Goal: Find specific page/section: Find specific page/section

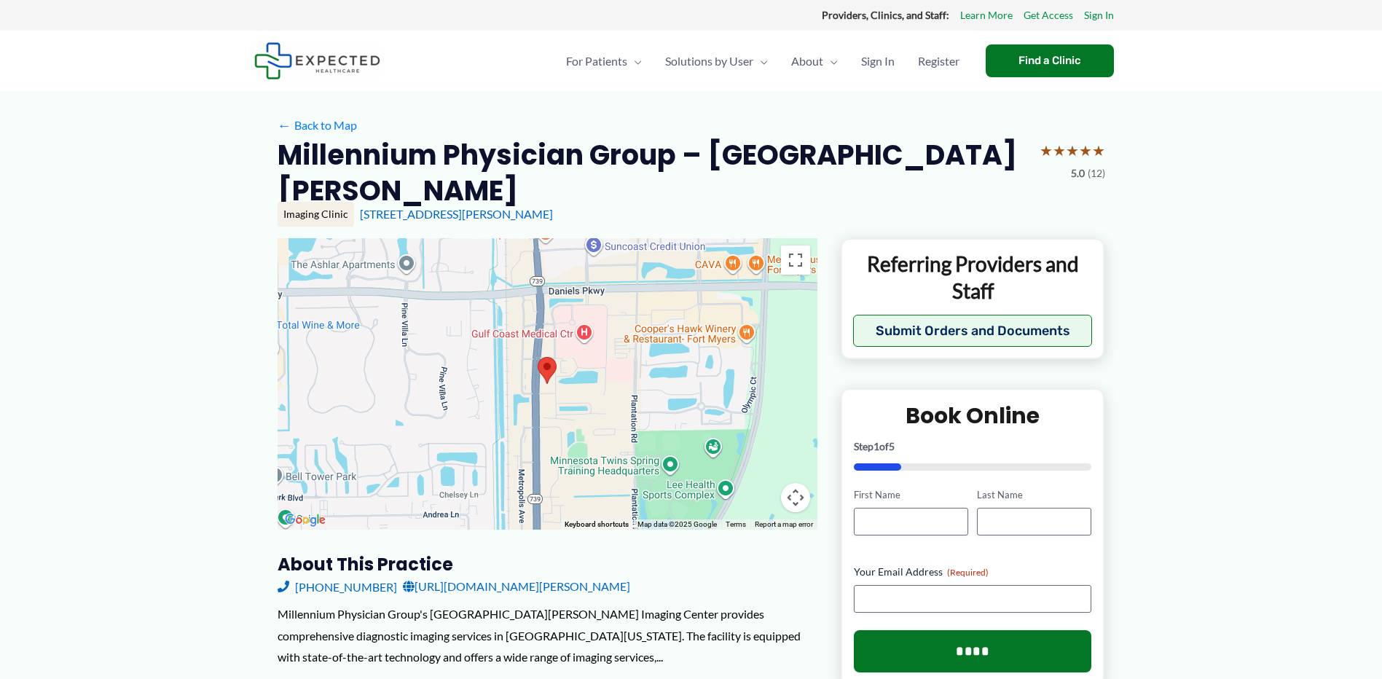
click at [549, 369] on img at bounding box center [547, 370] width 19 height 27
click at [548, 377] on img at bounding box center [547, 370] width 19 height 27
click at [307, 122] on link "← Back to Map" at bounding box center [317, 125] width 79 height 22
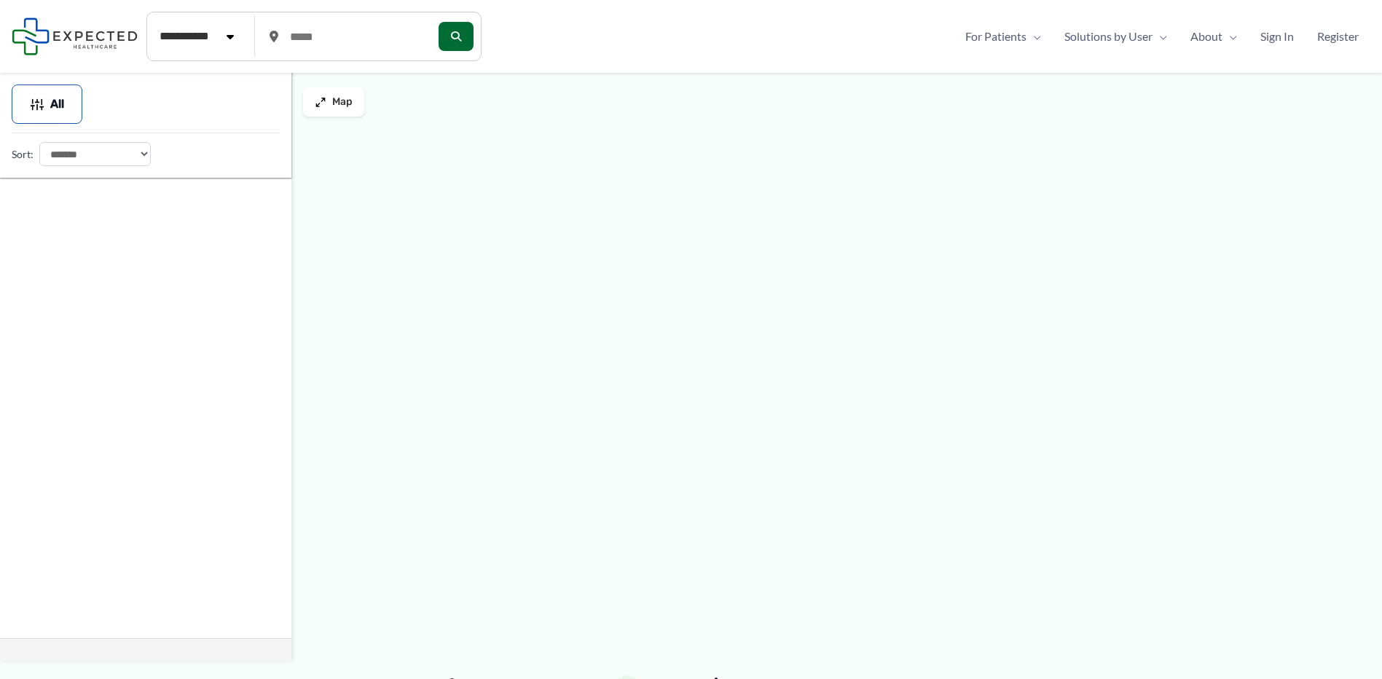
type input "*****"
